Goal: Task Accomplishment & Management: Manage account settings

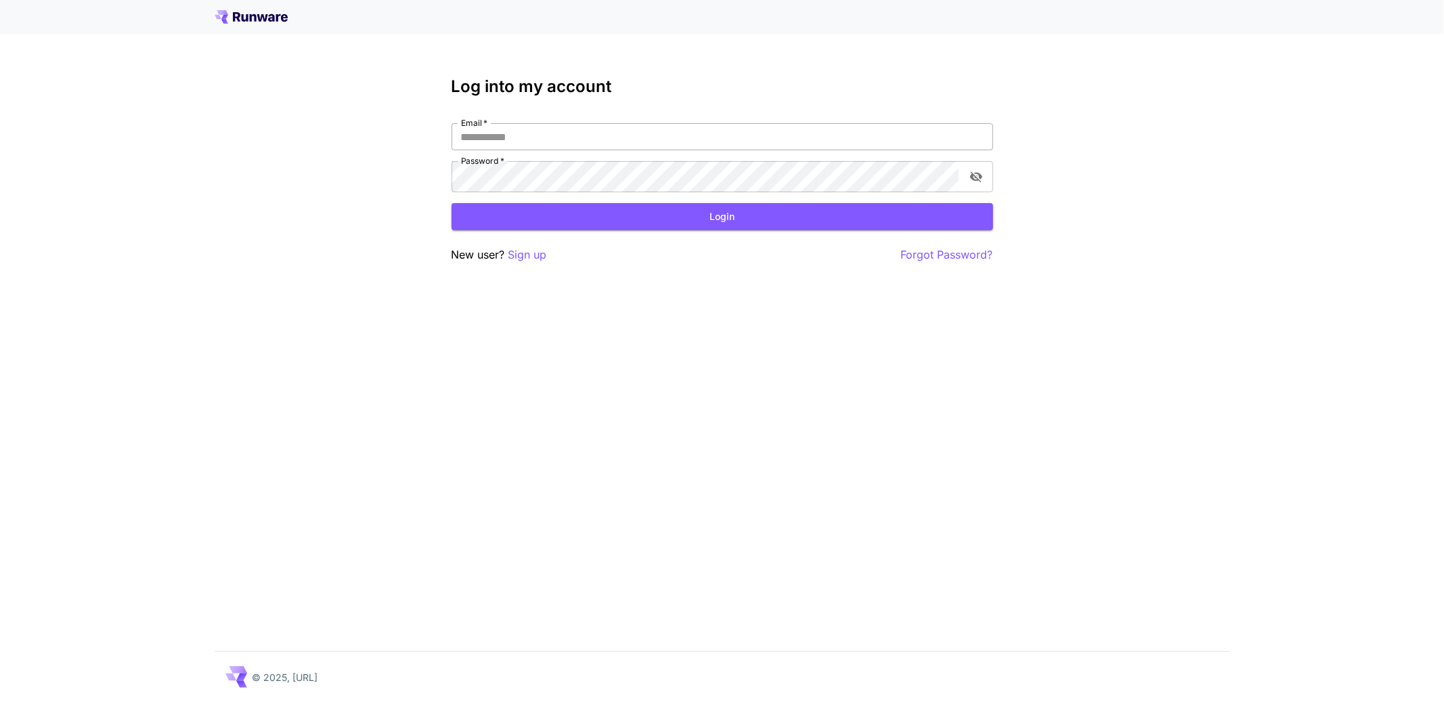
click at [691, 150] on input "Email   *" at bounding box center [723, 136] width 542 height 27
click at [685, 150] on input "Email   *" at bounding box center [723, 136] width 542 height 27
type input "**********"
click button "Login" at bounding box center [723, 217] width 542 height 28
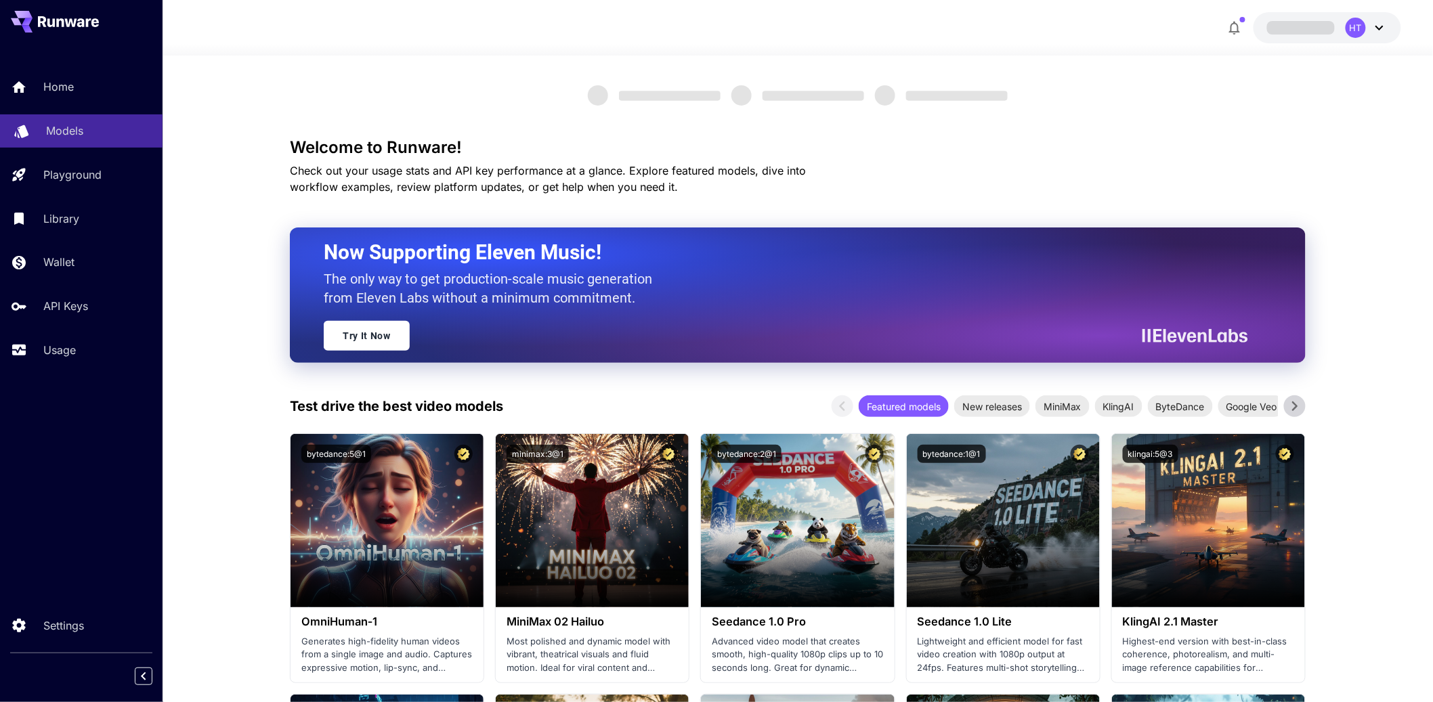
click at [83, 139] on p "Models" at bounding box center [64, 131] width 37 height 16
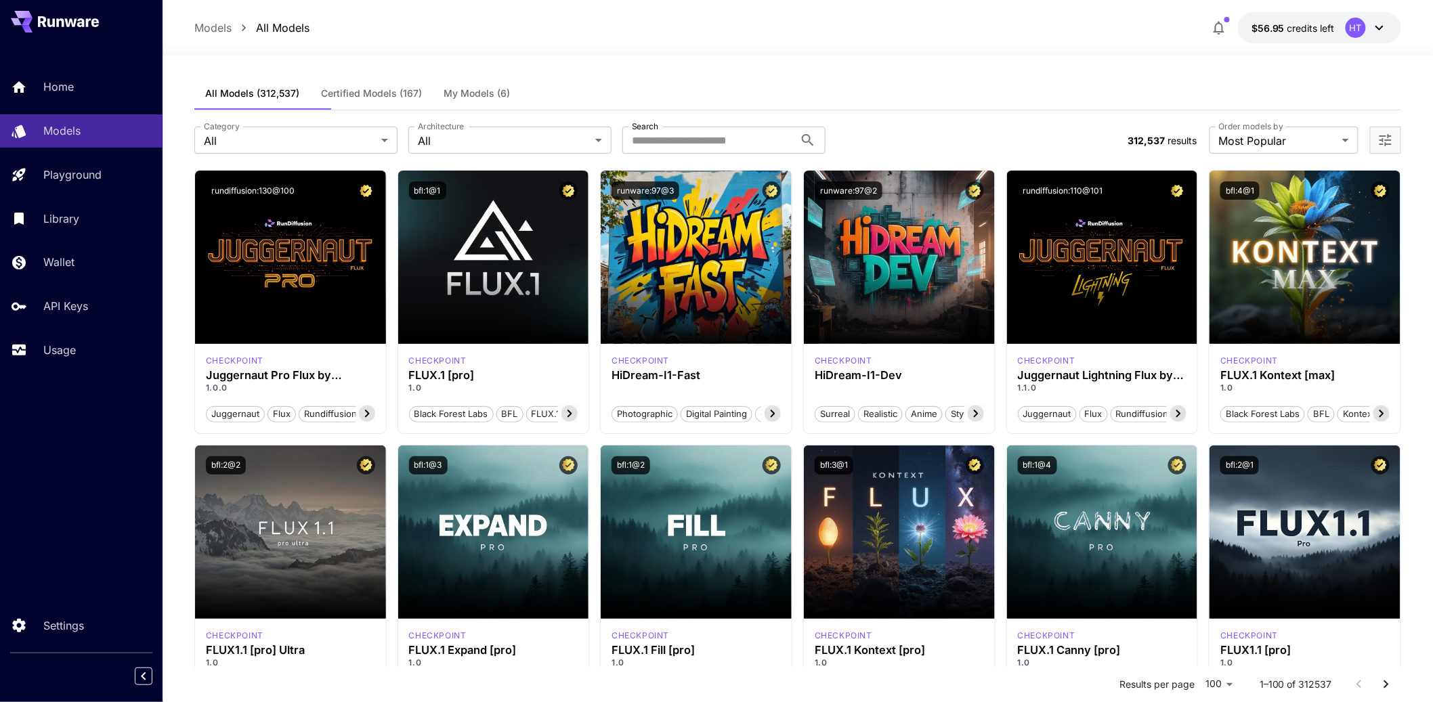
click at [521, 110] on button "My Models (6)" at bounding box center [477, 93] width 88 height 32
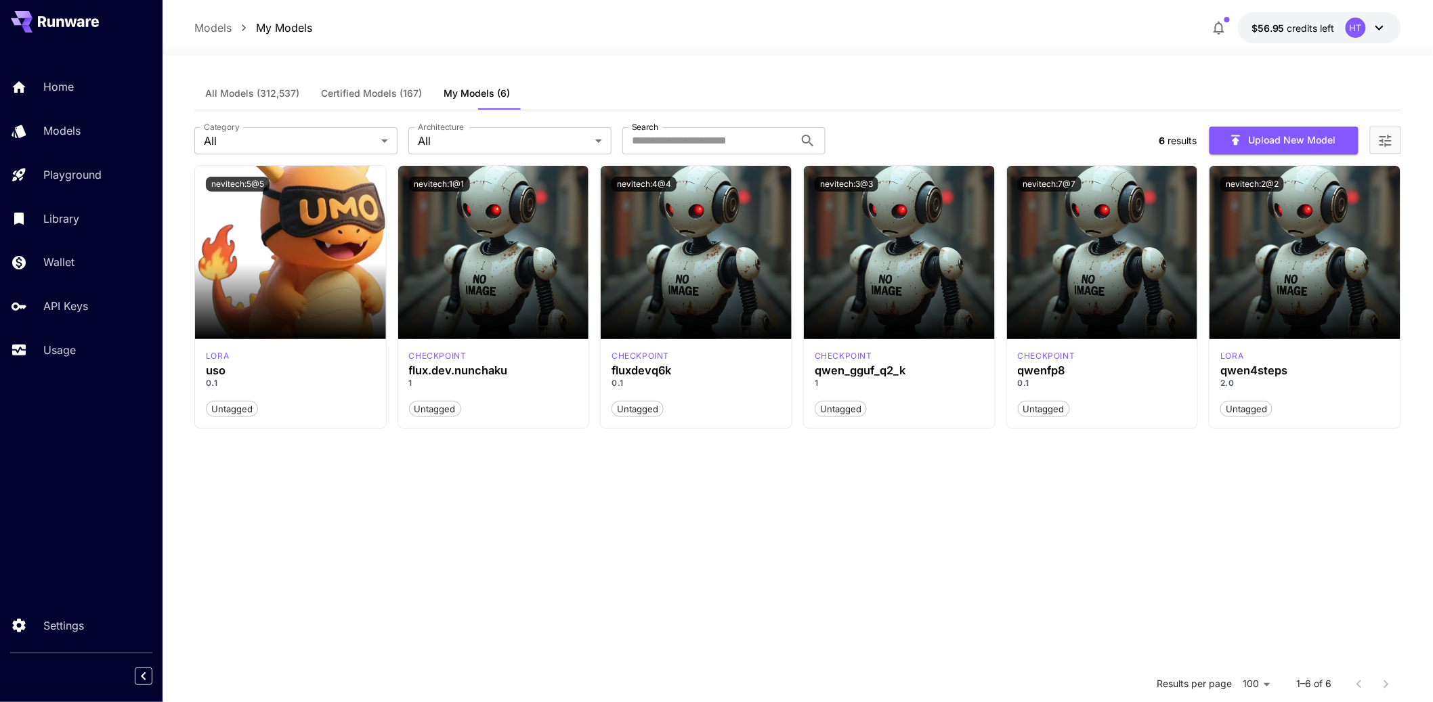
click at [1372, 27] on icon at bounding box center [1379, 28] width 16 height 16
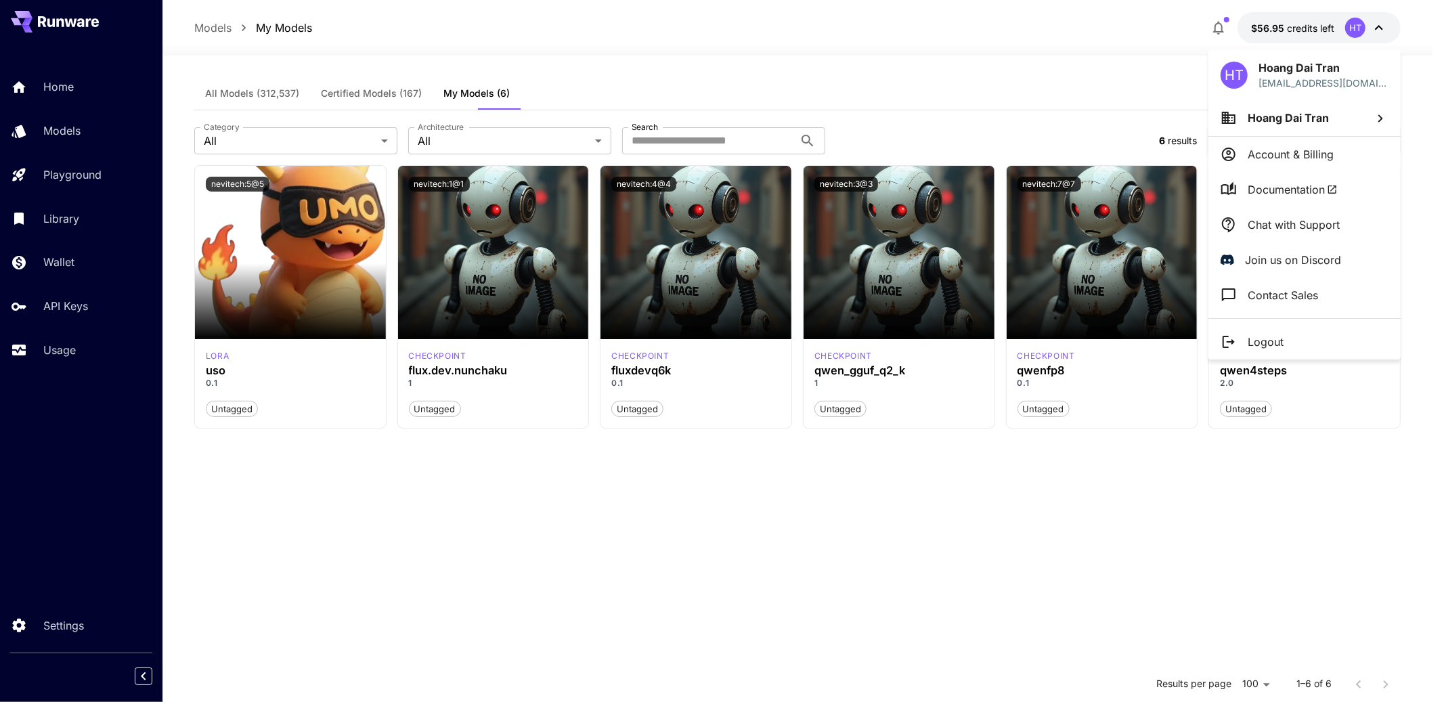
click at [1313, 233] on p "Chat with Support" at bounding box center [1294, 225] width 92 height 16
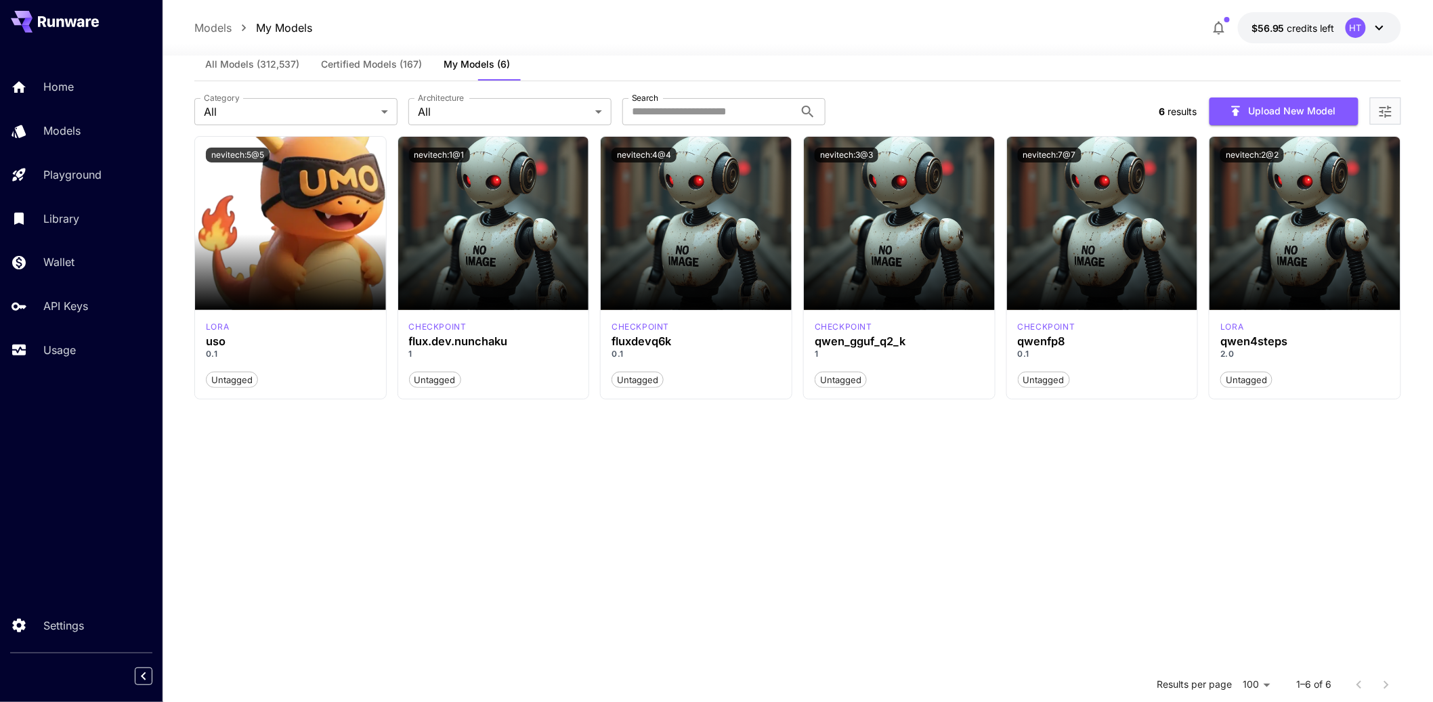
scroll to position [28, 0]
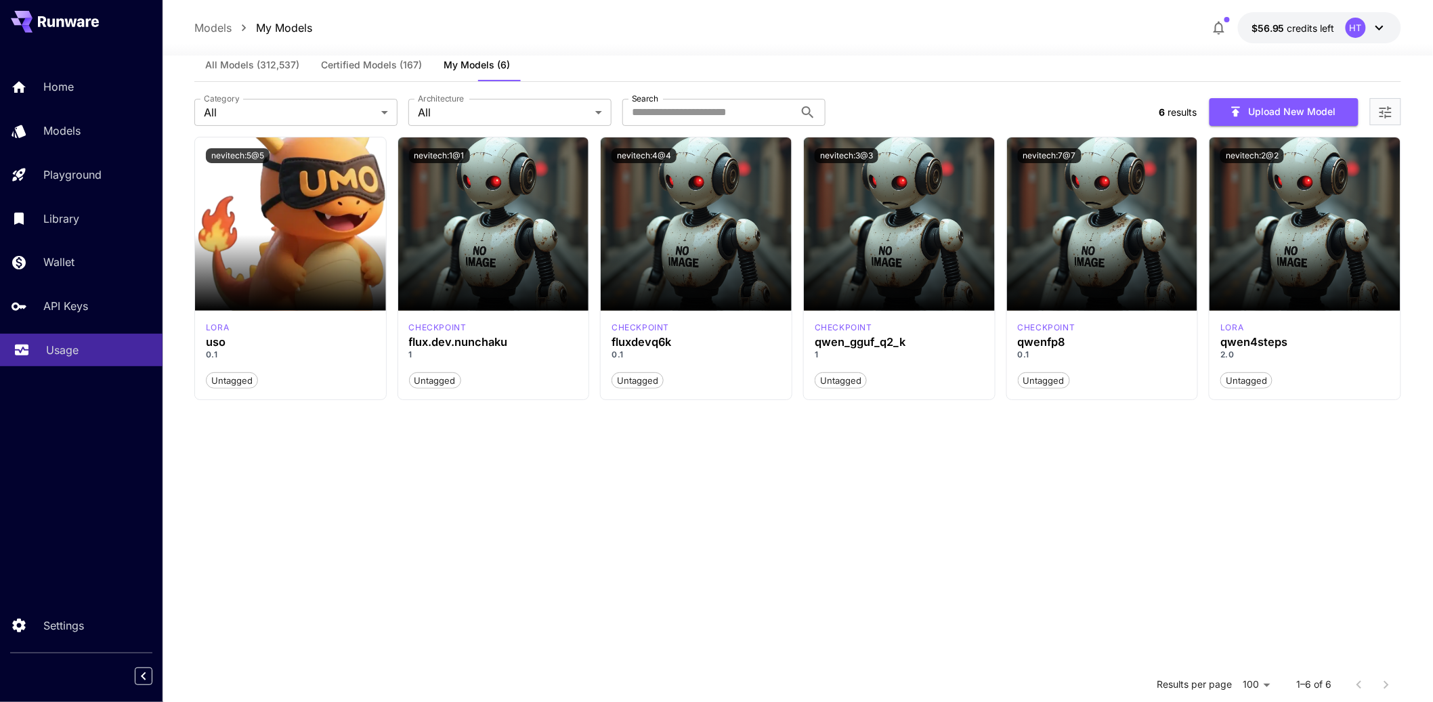
click at [74, 358] on p "Usage" at bounding box center [62, 350] width 32 height 16
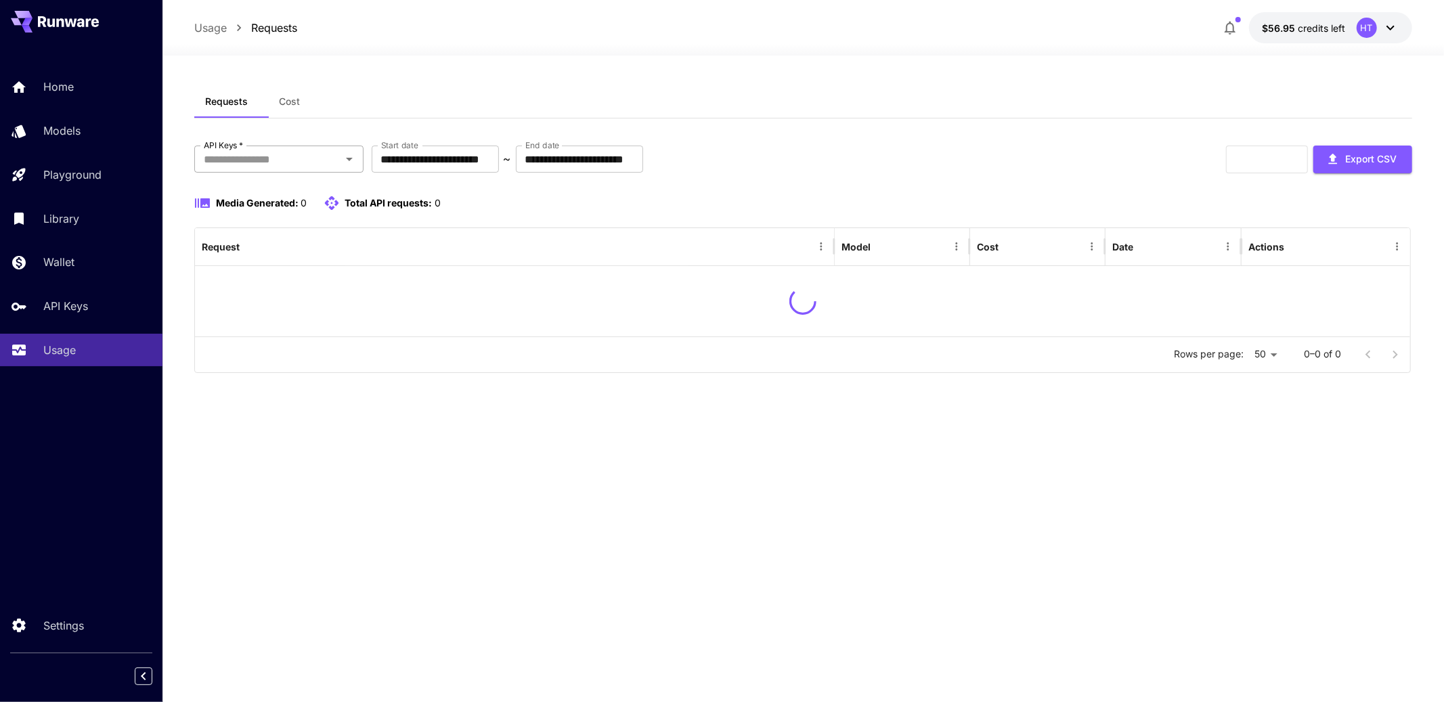
click at [299, 169] on input "API Keys   *" at bounding box center [267, 159] width 139 height 19
click at [292, 236] on li "genart - production" at bounding box center [279, 219] width 169 height 34
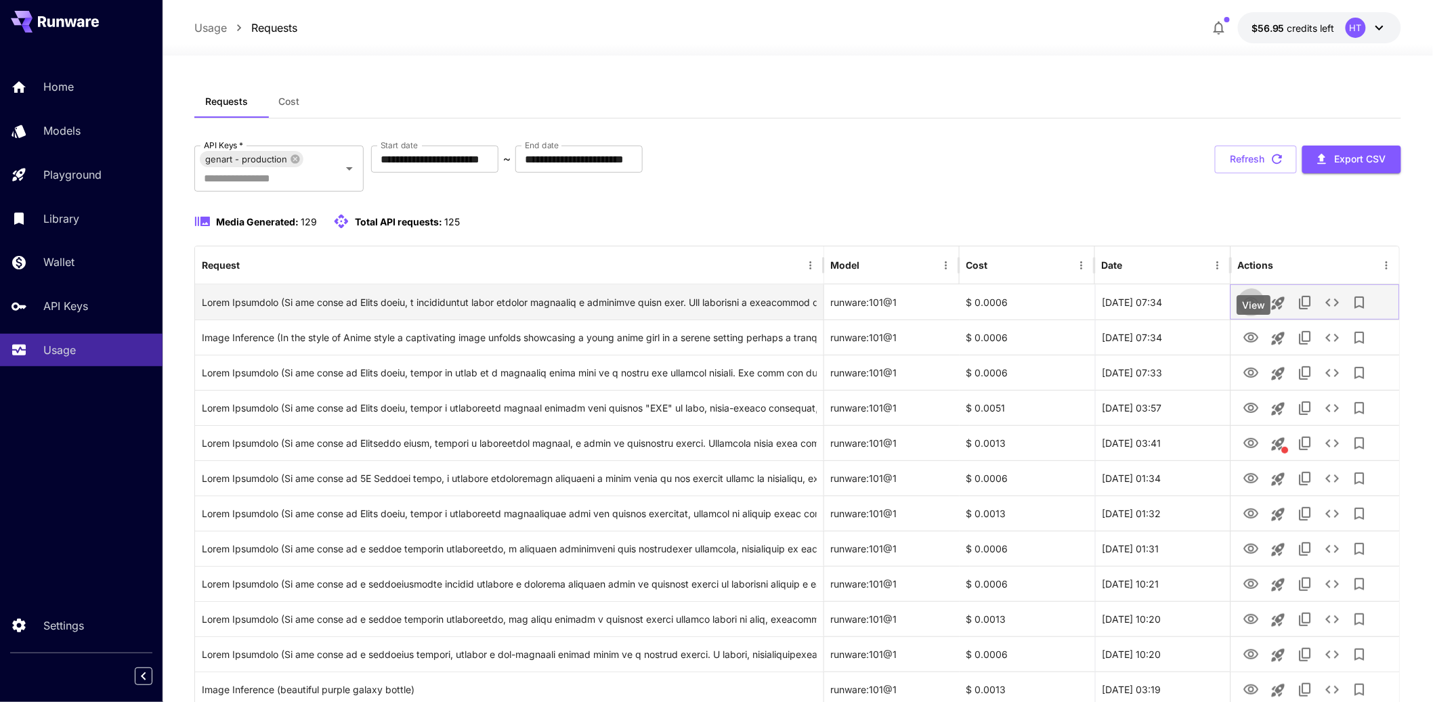
click at [1250, 307] on icon "View" at bounding box center [1250, 302] width 15 height 10
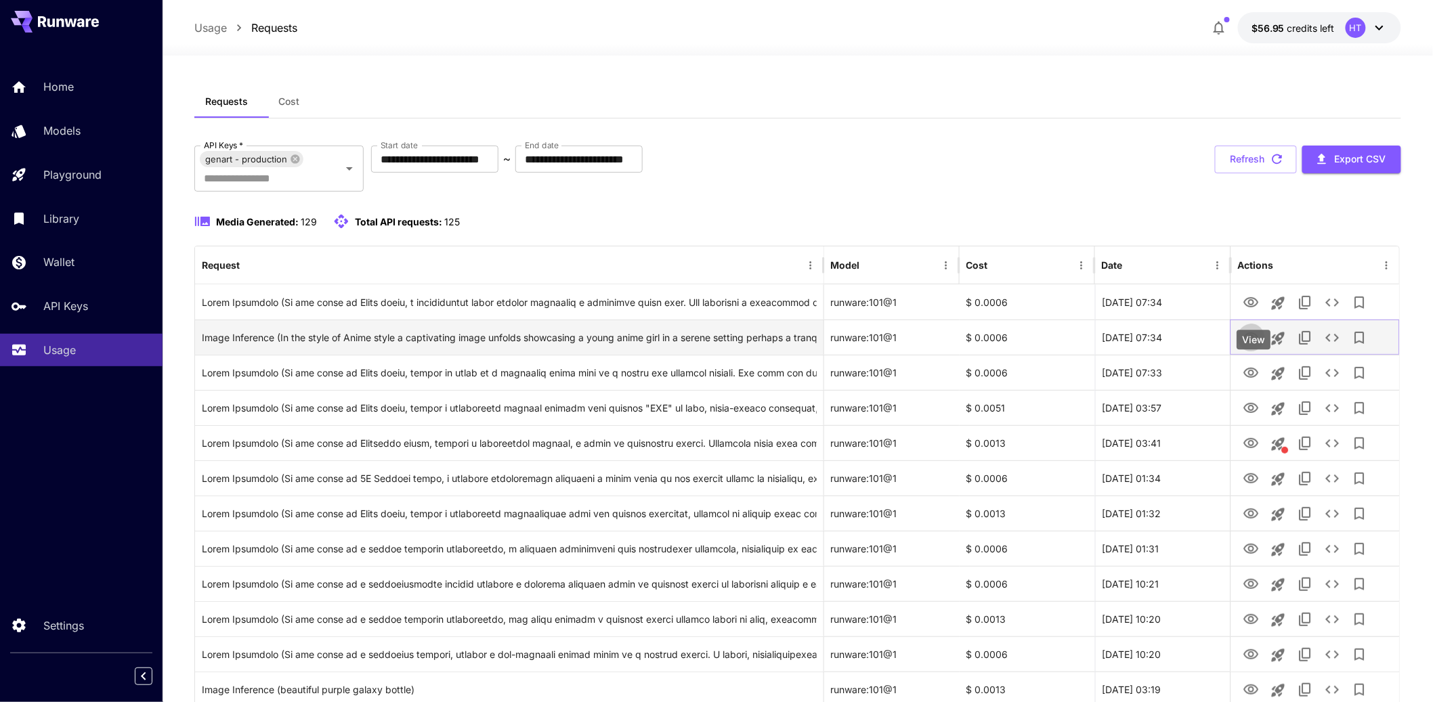
click at [1253, 346] on icon "View" at bounding box center [1250, 338] width 16 height 16
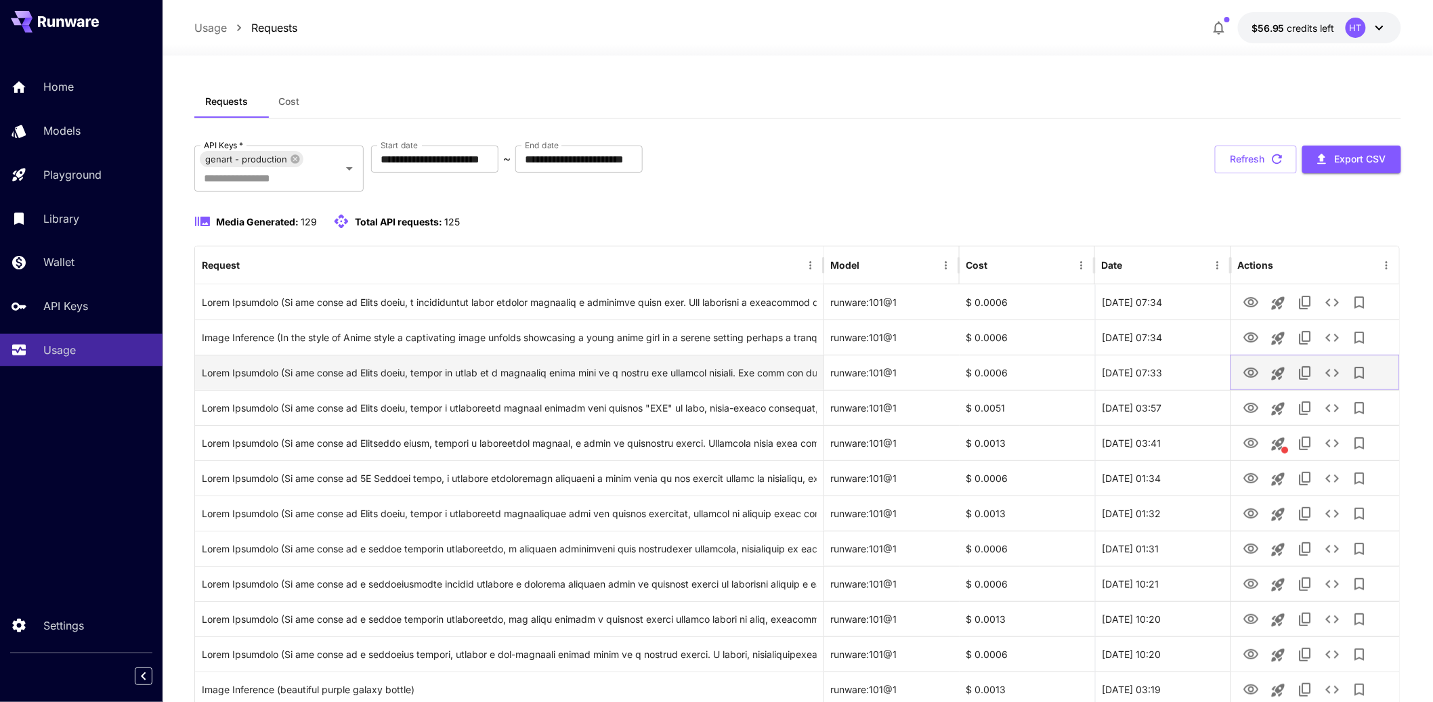
click at [1253, 381] on icon "View" at bounding box center [1250, 373] width 16 height 16
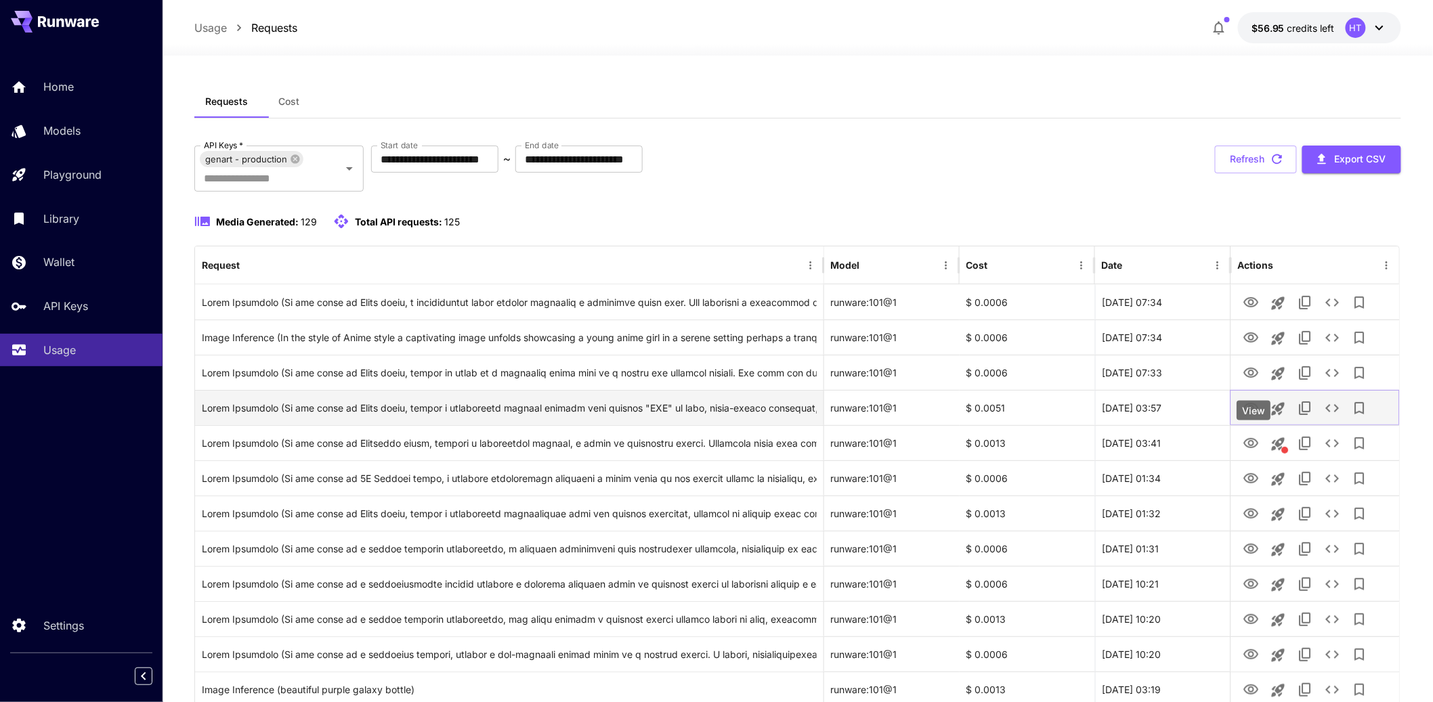
click at [1253, 413] on icon "View" at bounding box center [1250, 408] width 15 height 10
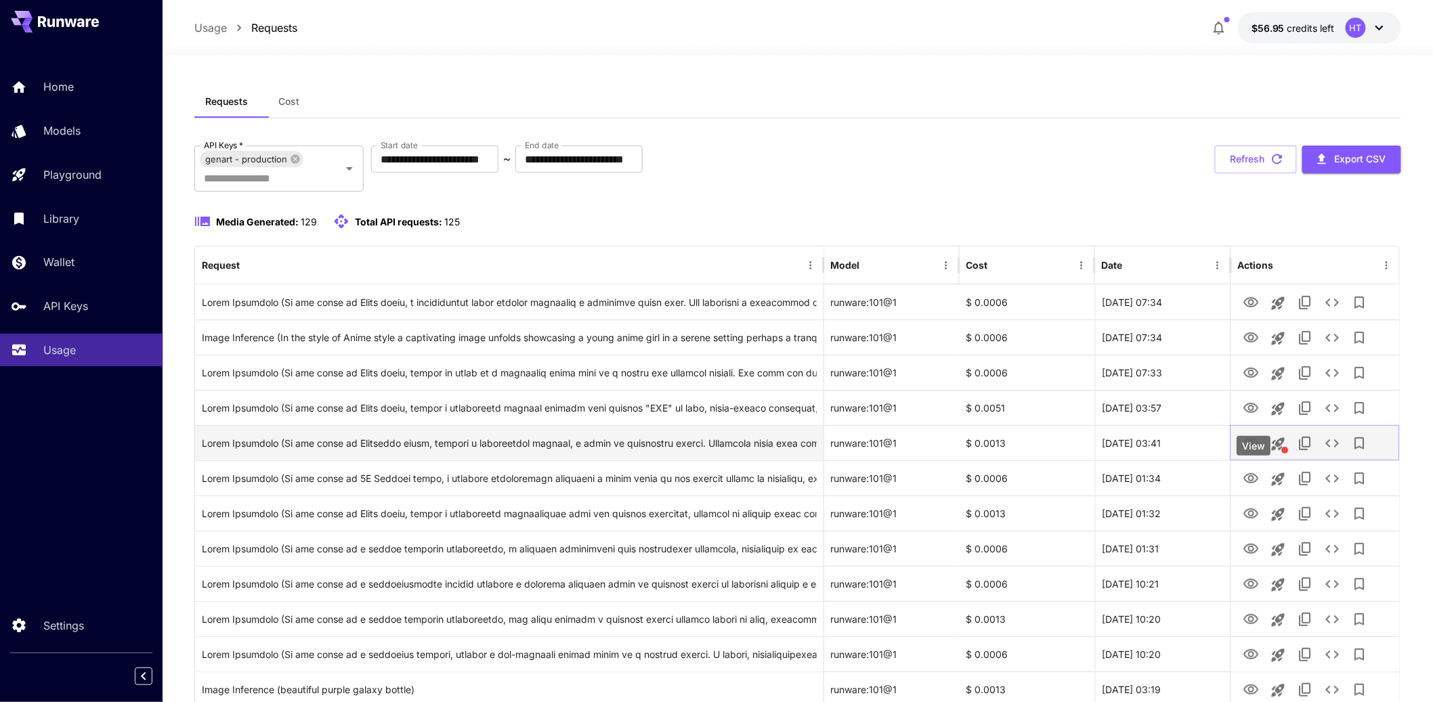
click at [1254, 448] on icon "View" at bounding box center [1250, 443] width 15 height 10
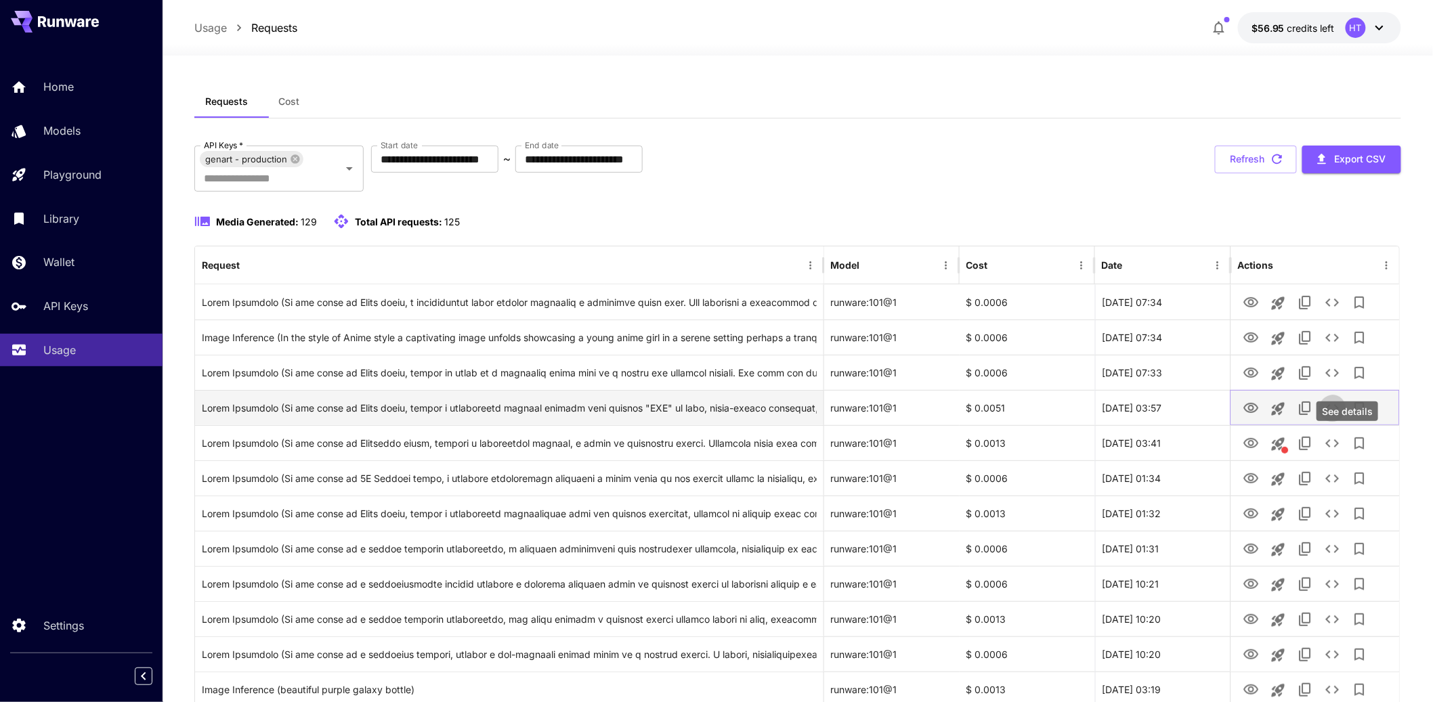
click at [1340, 416] on icon "See details" at bounding box center [1332, 408] width 16 height 16
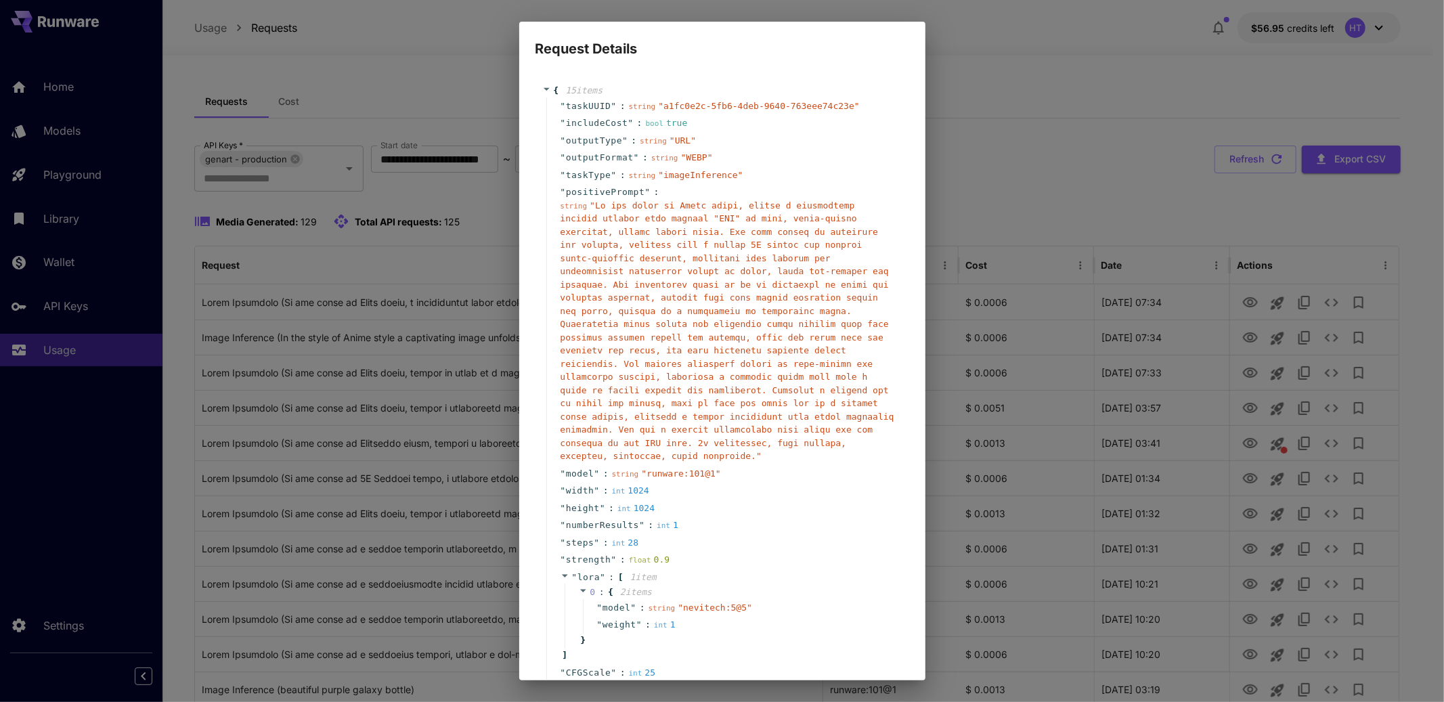
click at [1149, 476] on div "Request Details { 15 item s " taskUUID " : string " a1fc0e2c-5fb6-4deb-9640-763…" at bounding box center [722, 351] width 1444 height 702
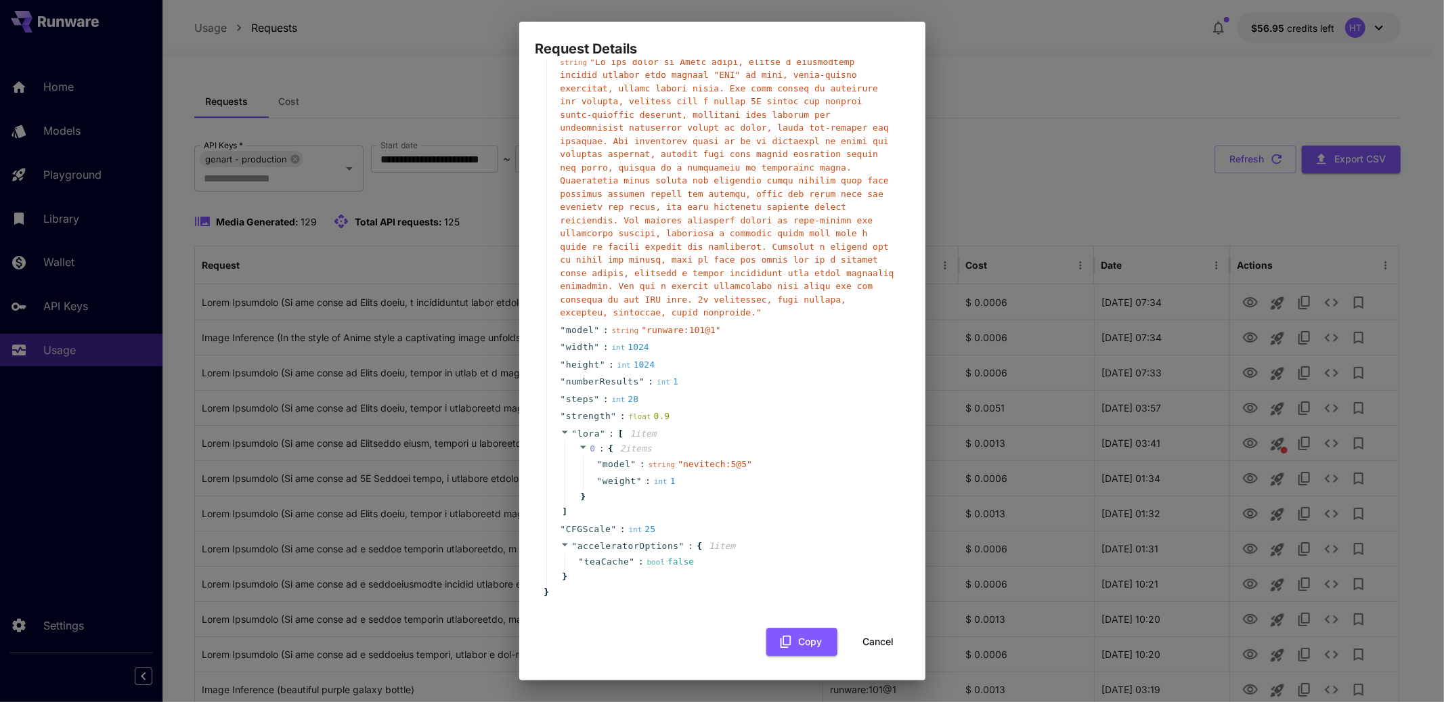
click at [877, 639] on button "Cancel" at bounding box center [878, 642] width 61 height 28
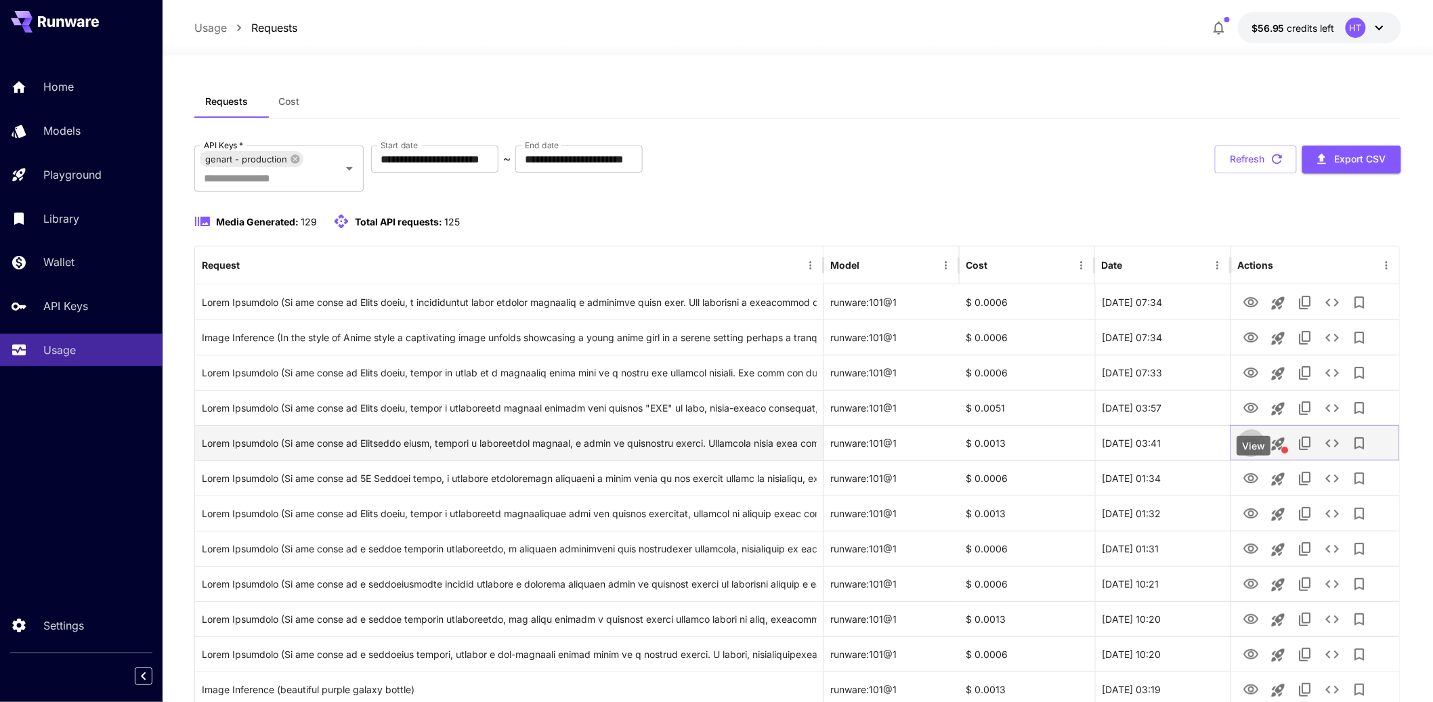
click at [1249, 448] on icon "View" at bounding box center [1250, 443] width 15 height 10
click at [1340, 452] on icon "See details" at bounding box center [1332, 443] width 16 height 16
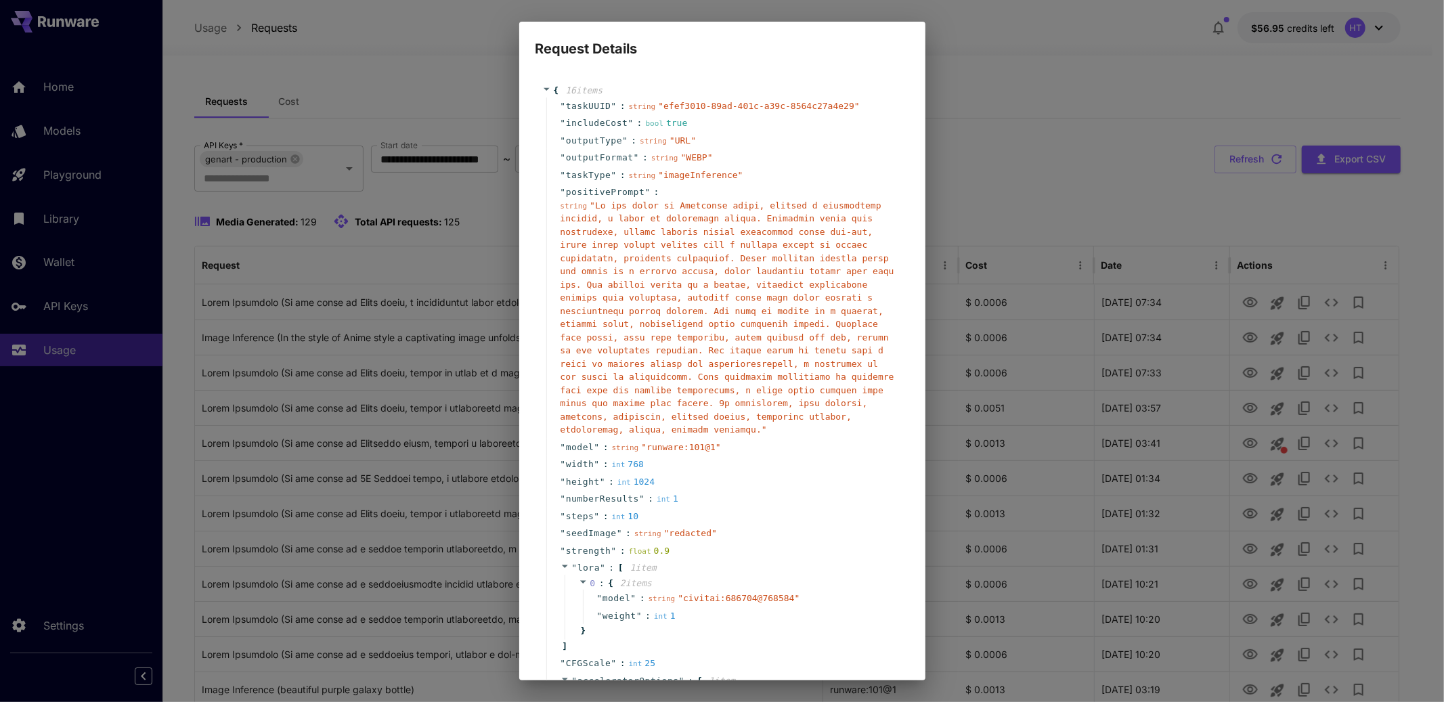
scroll to position [464, 0]
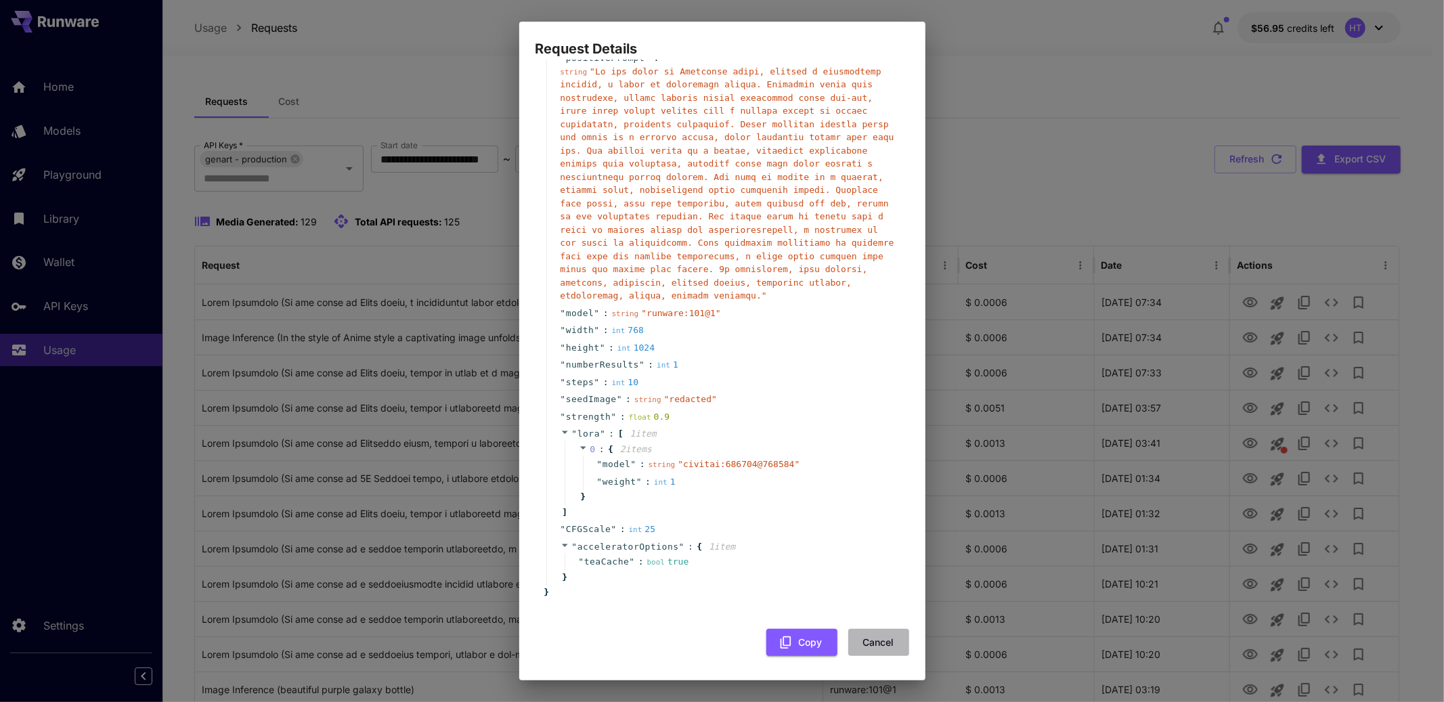
click at [866, 646] on button "Cancel" at bounding box center [878, 643] width 61 height 28
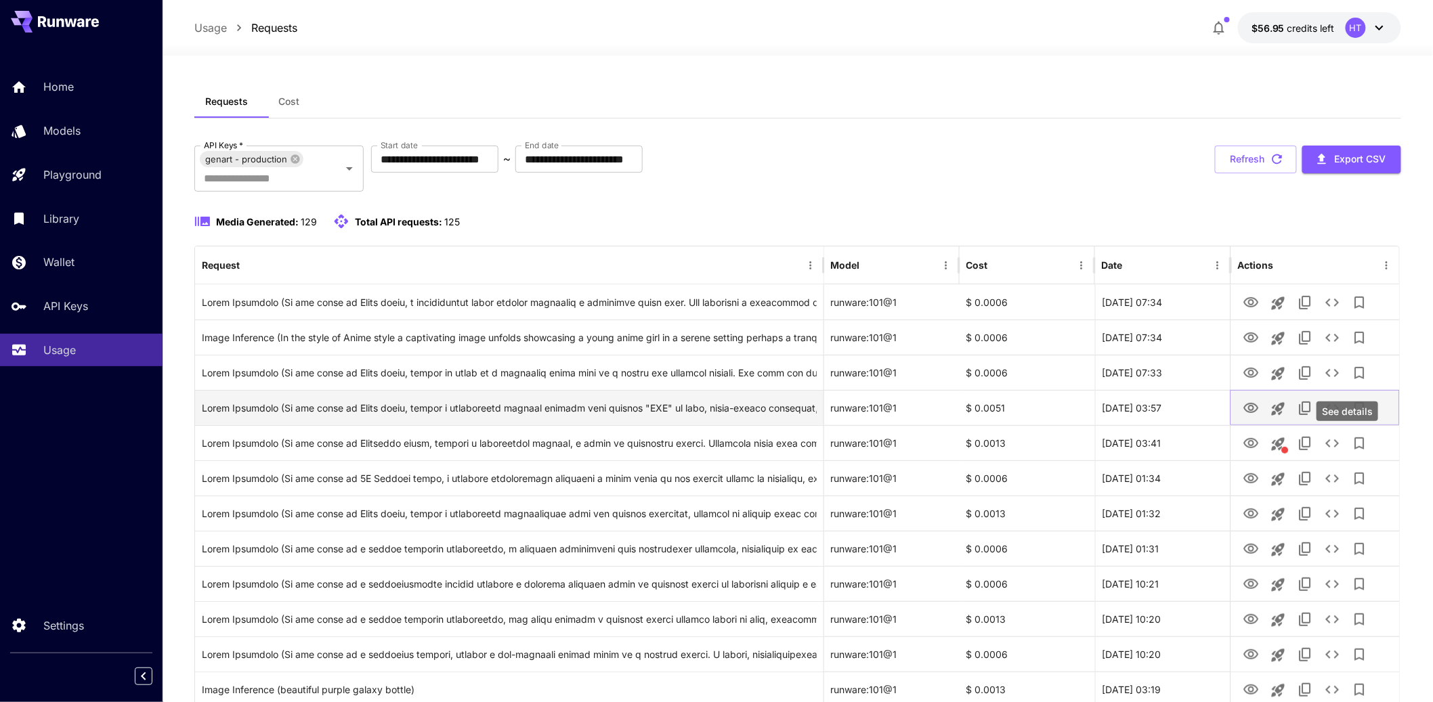
click at [1338, 416] on icon "See details" at bounding box center [1332, 408] width 16 height 16
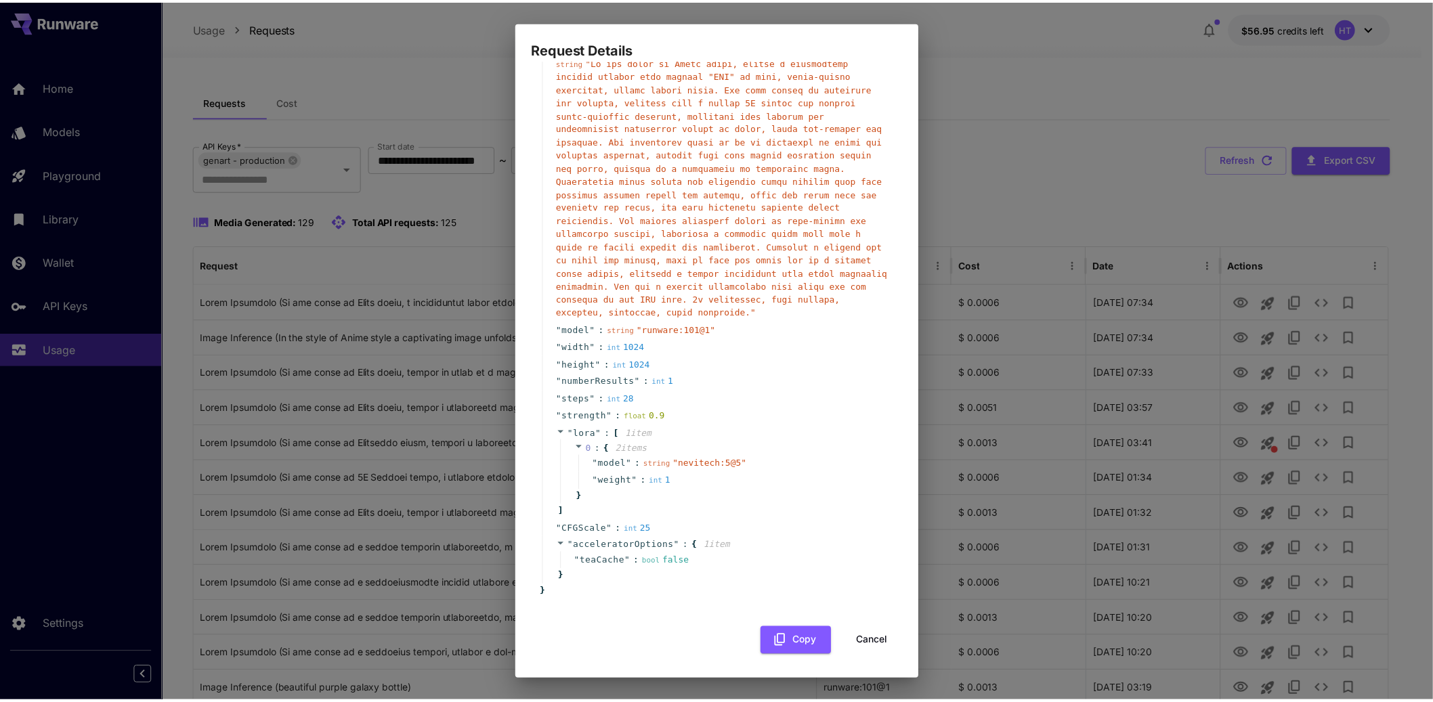
scroll to position [477, 0]
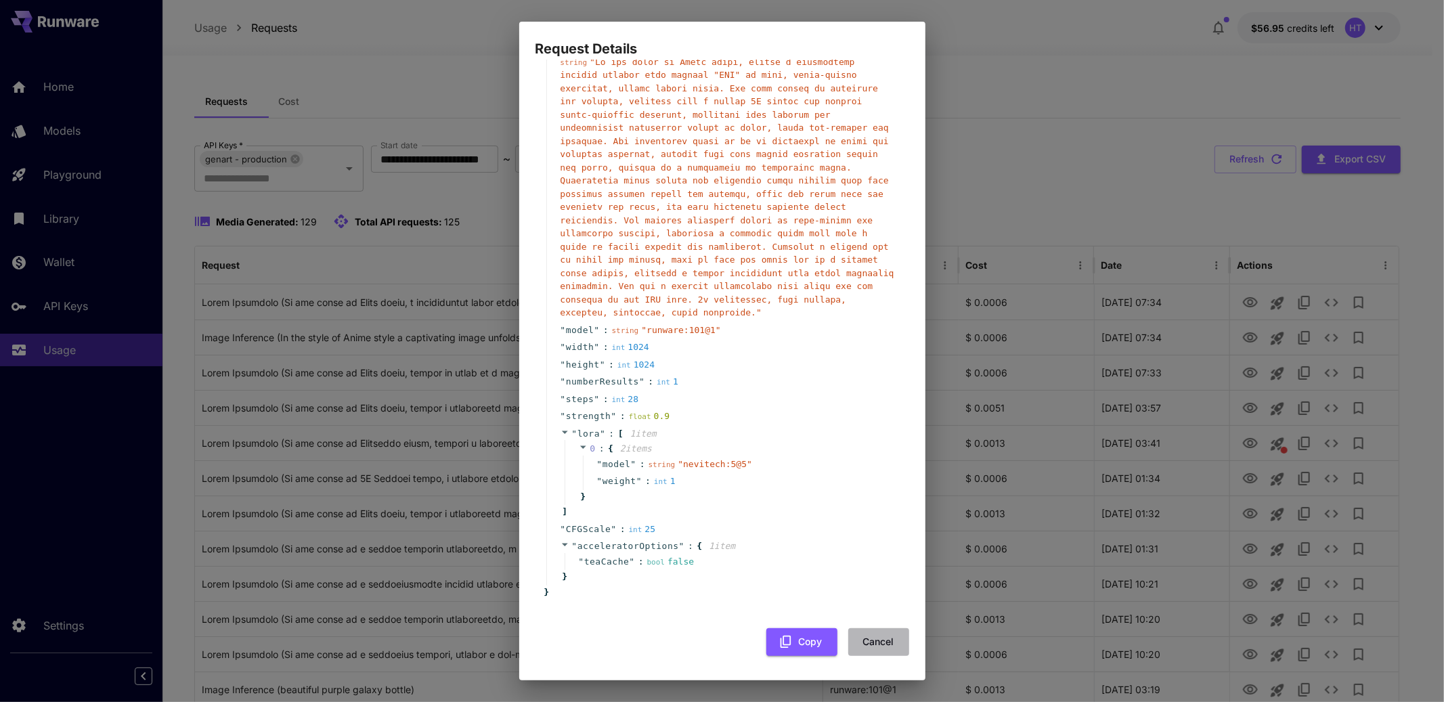
click at [869, 639] on button "Cancel" at bounding box center [878, 642] width 61 height 28
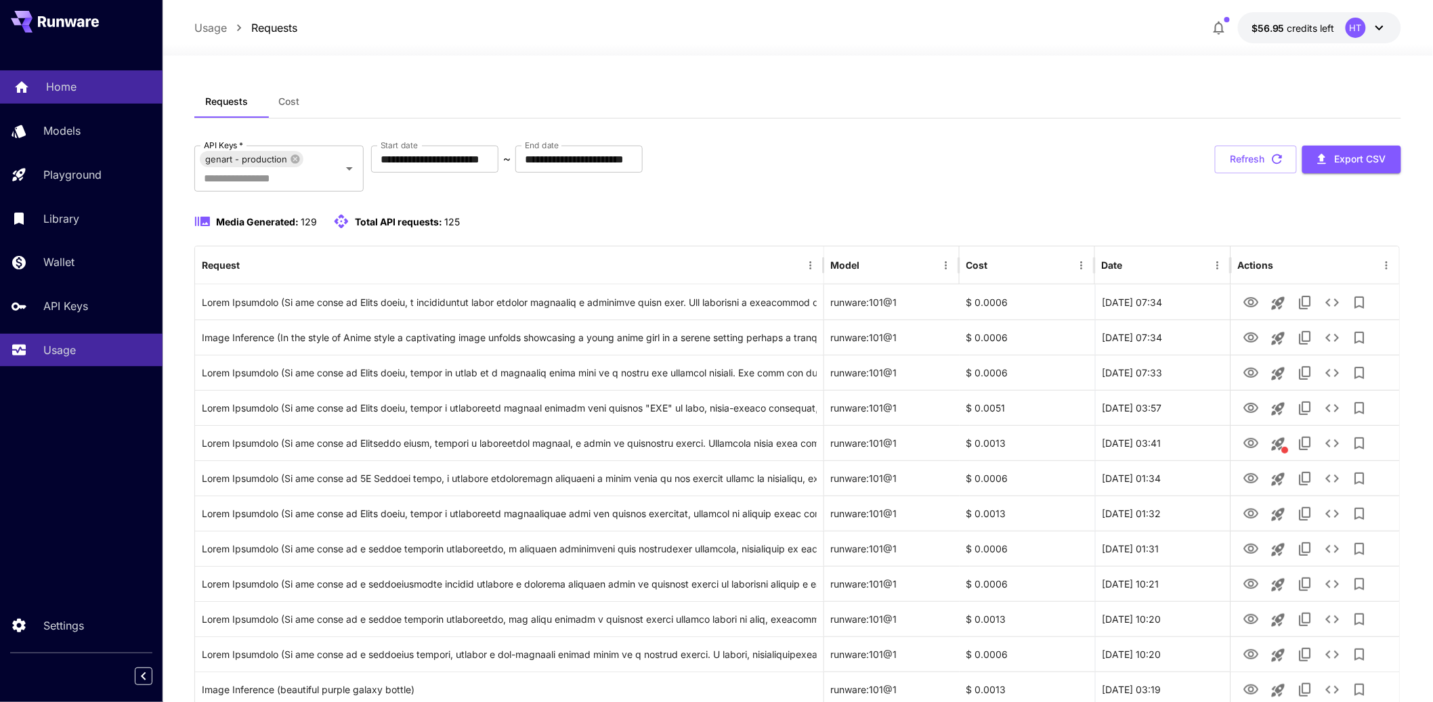
click at [77, 84] on p "Home" at bounding box center [61, 87] width 30 height 16
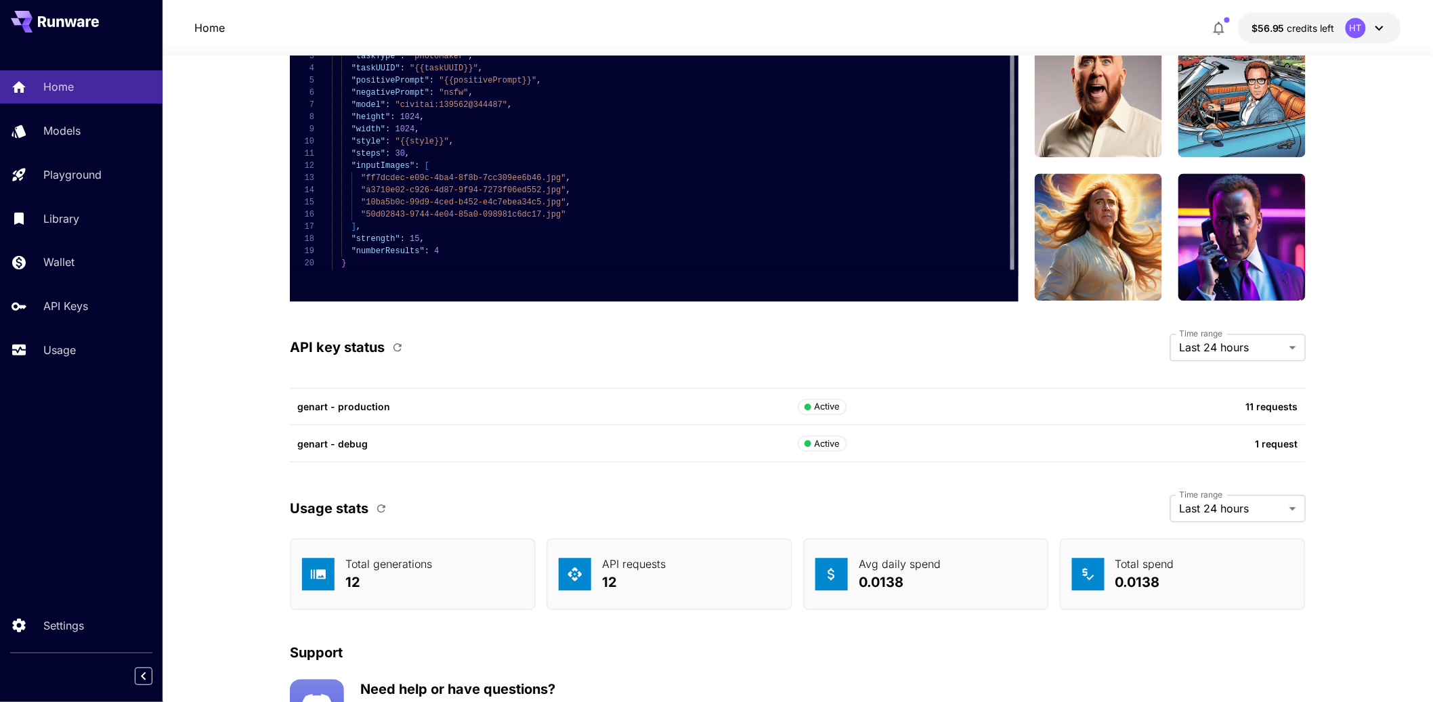
scroll to position [3495, 0]
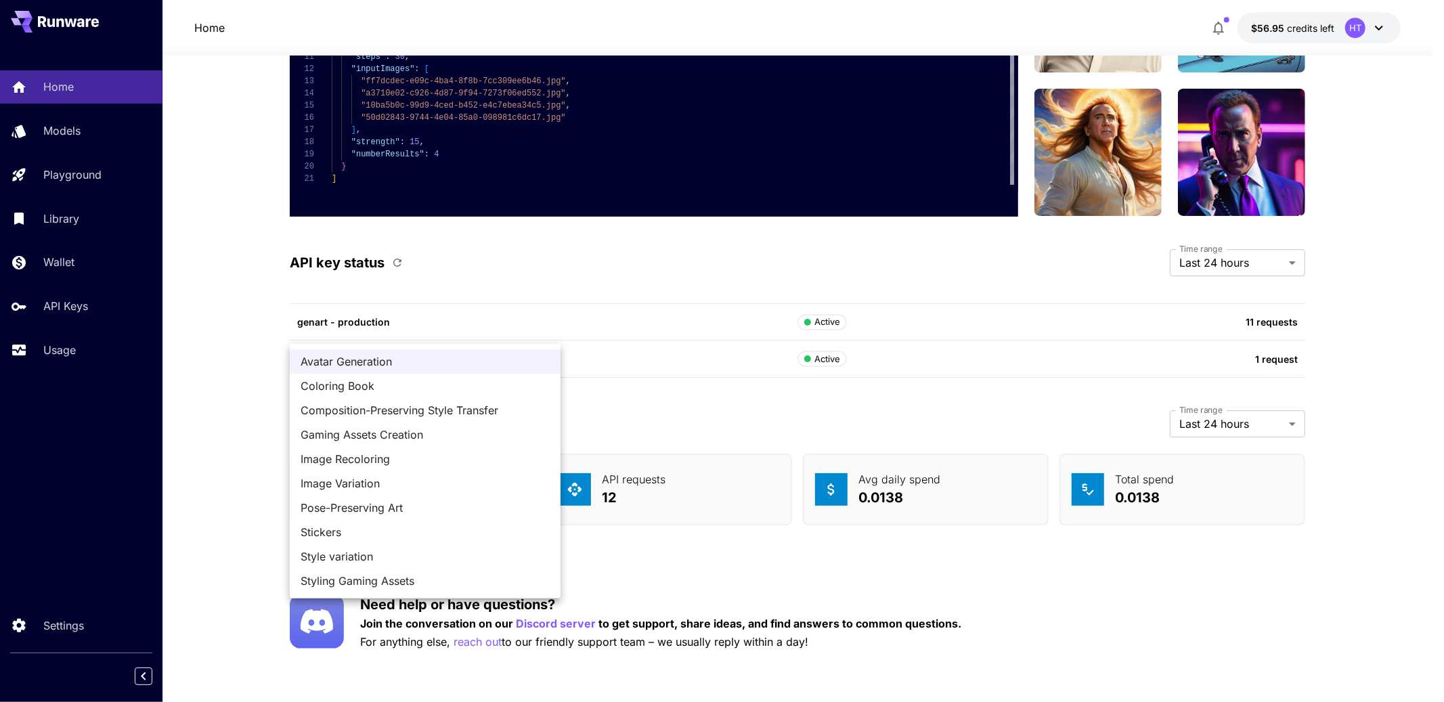
click at [481, 336] on div at bounding box center [722, 351] width 1444 height 702
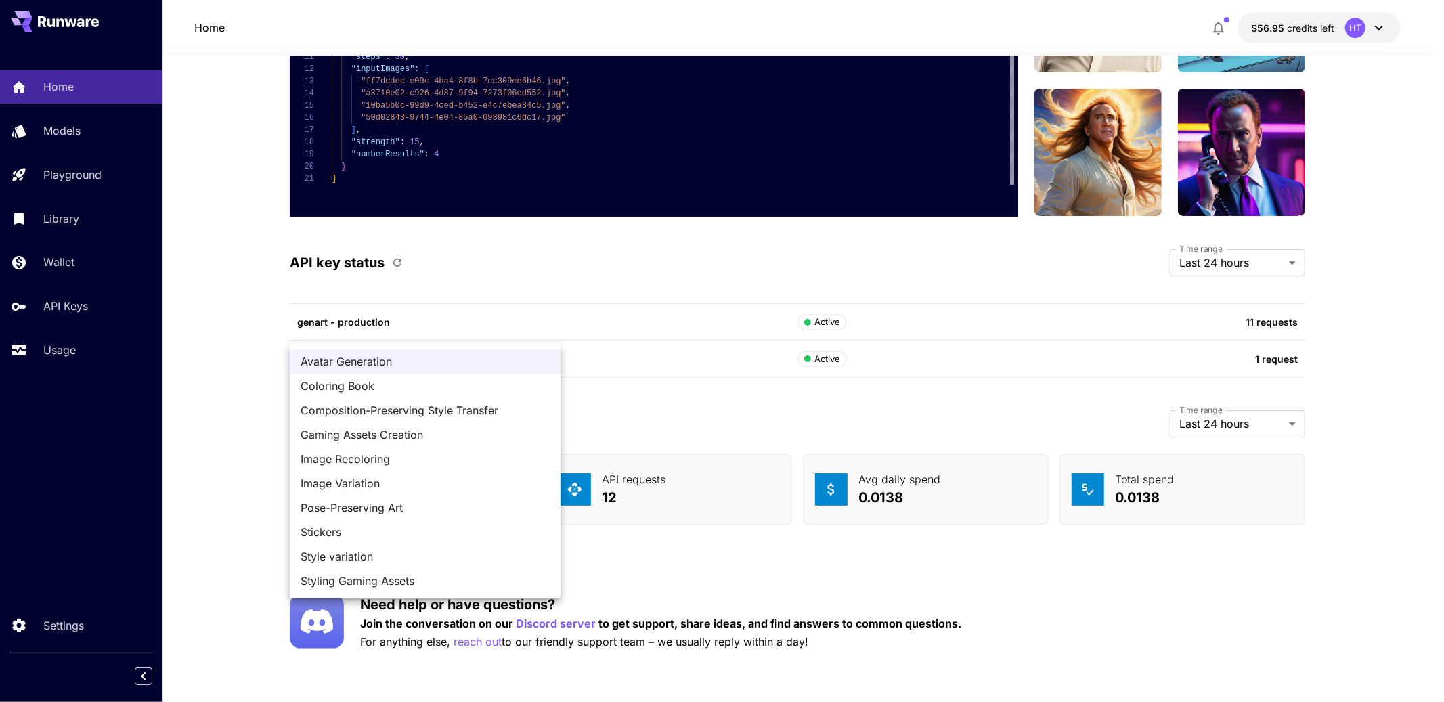
click at [440, 329] on div at bounding box center [722, 351] width 1444 height 702
click at [741, 315] on div at bounding box center [722, 351] width 1444 height 702
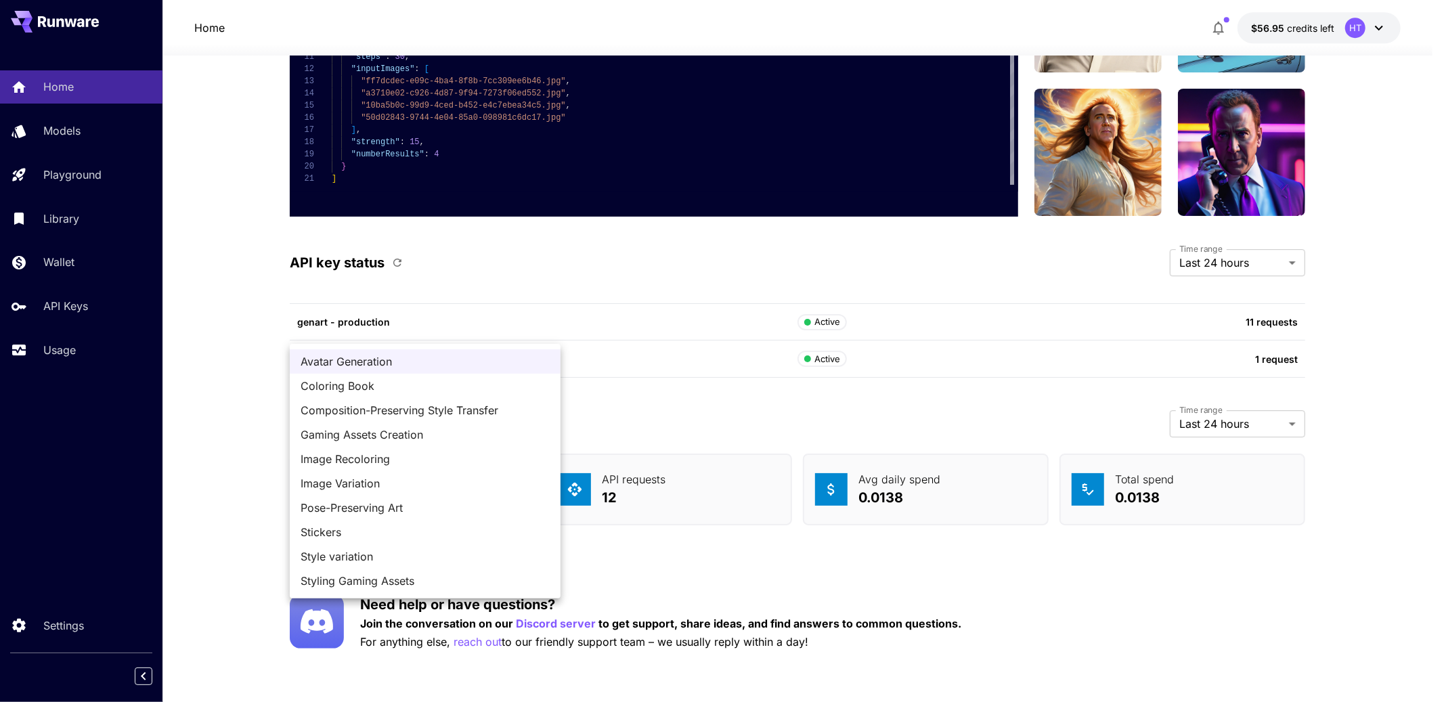
click at [808, 295] on div at bounding box center [722, 351] width 1444 height 702
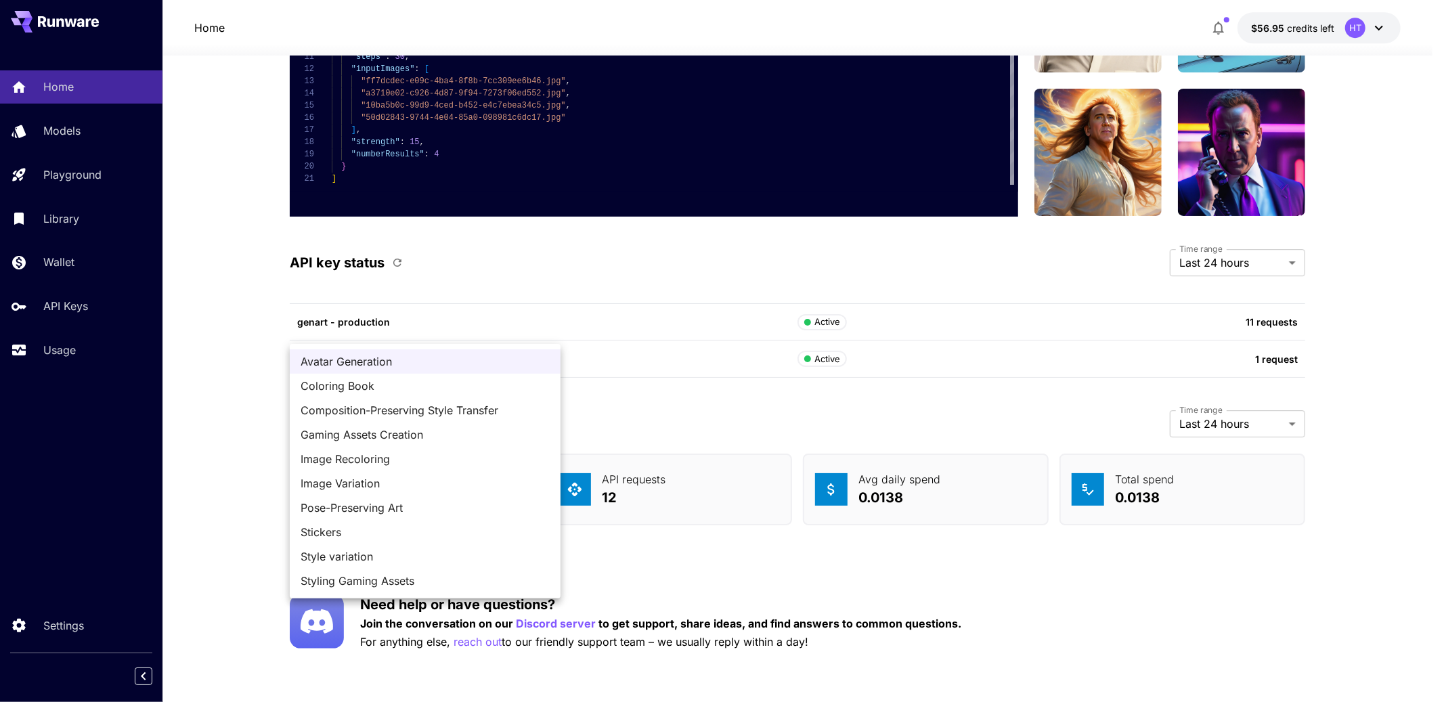
click at [659, 347] on div at bounding box center [722, 351] width 1444 height 702
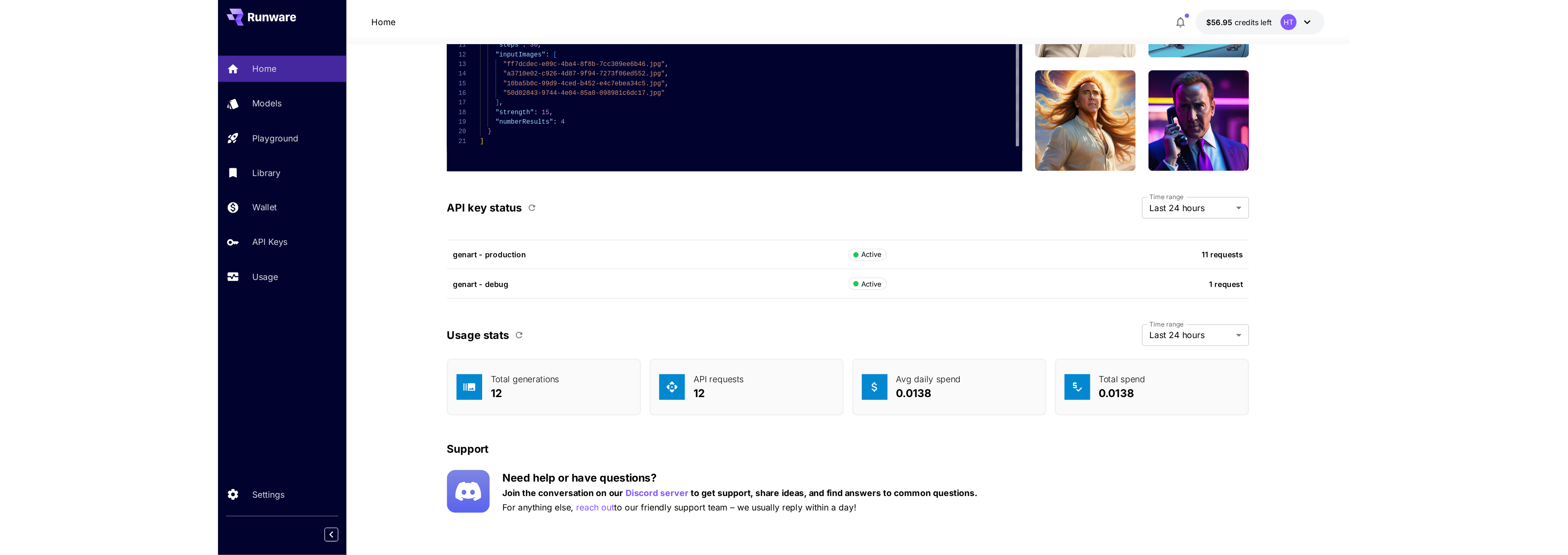
scroll to position [2208, 0]
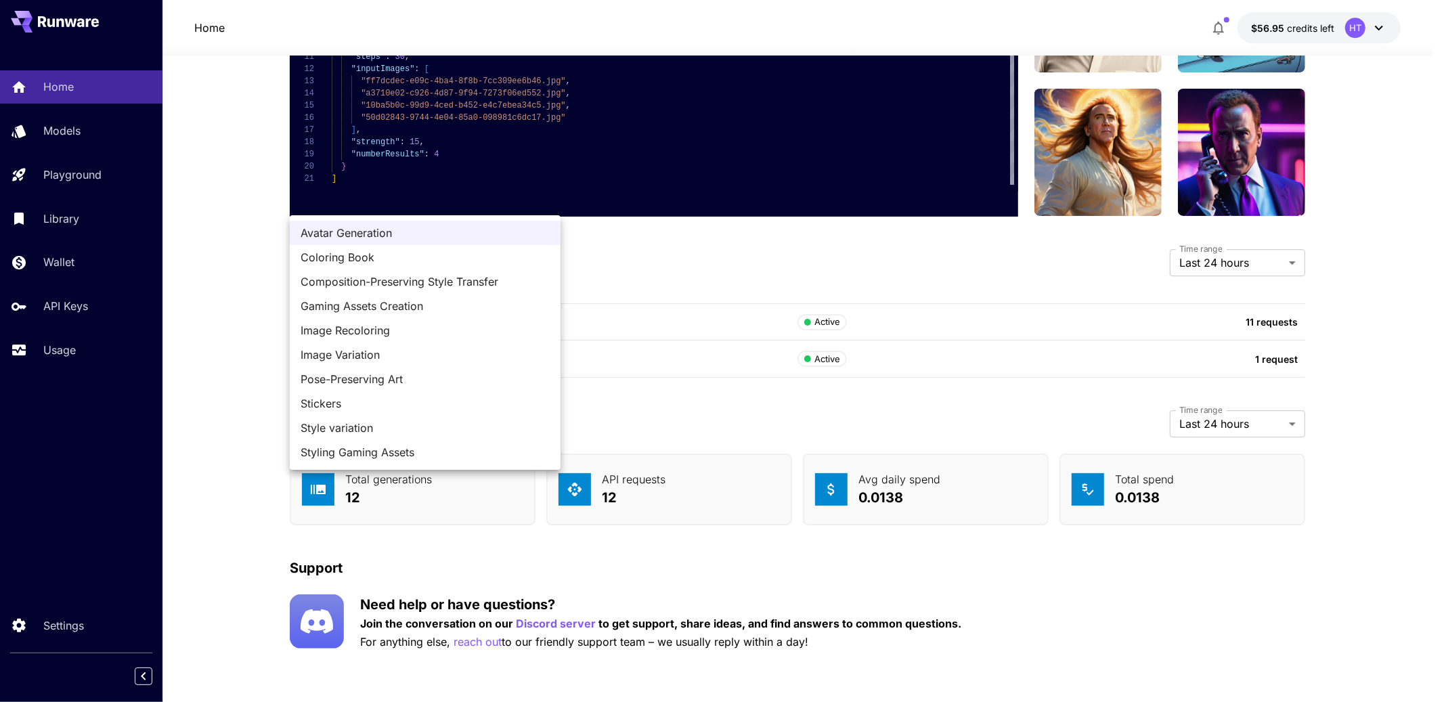
click at [807, 224] on div at bounding box center [722, 351] width 1444 height 702
